Goal: Task Accomplishment & Management: Use online tool/utility

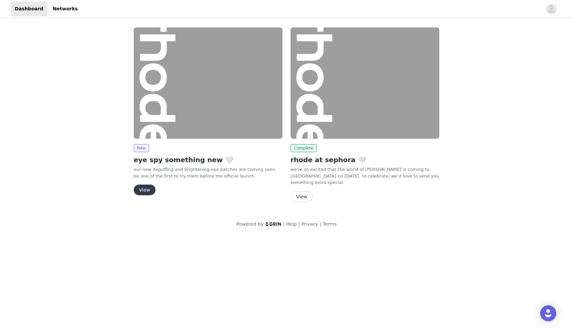
click at [300, 197] on button "View" at bounding box center [301, 197] width 22 height 11
click at [149, 189] on button "View" at bounding box center [145, 190] width 22 height 11
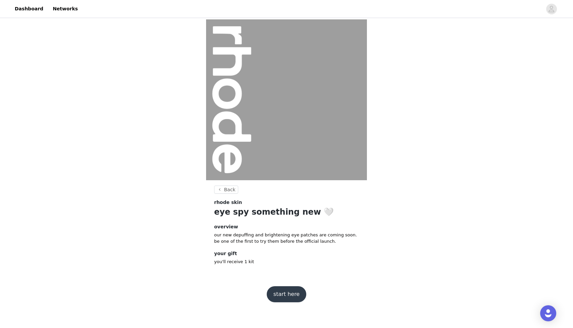
click at [281, 299] on button "start here" at bounding box center [287, 295] width 40 height 16
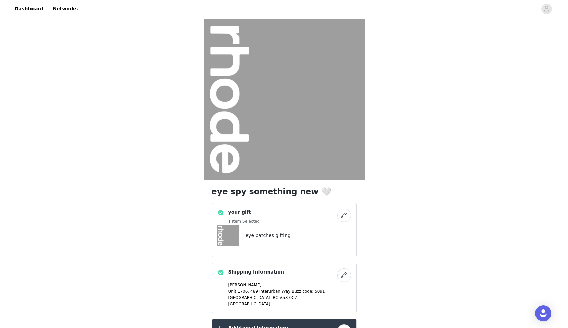
scroll to position [72, 0]
